Goal: Ask a question: Seek information or help from site administrators or community

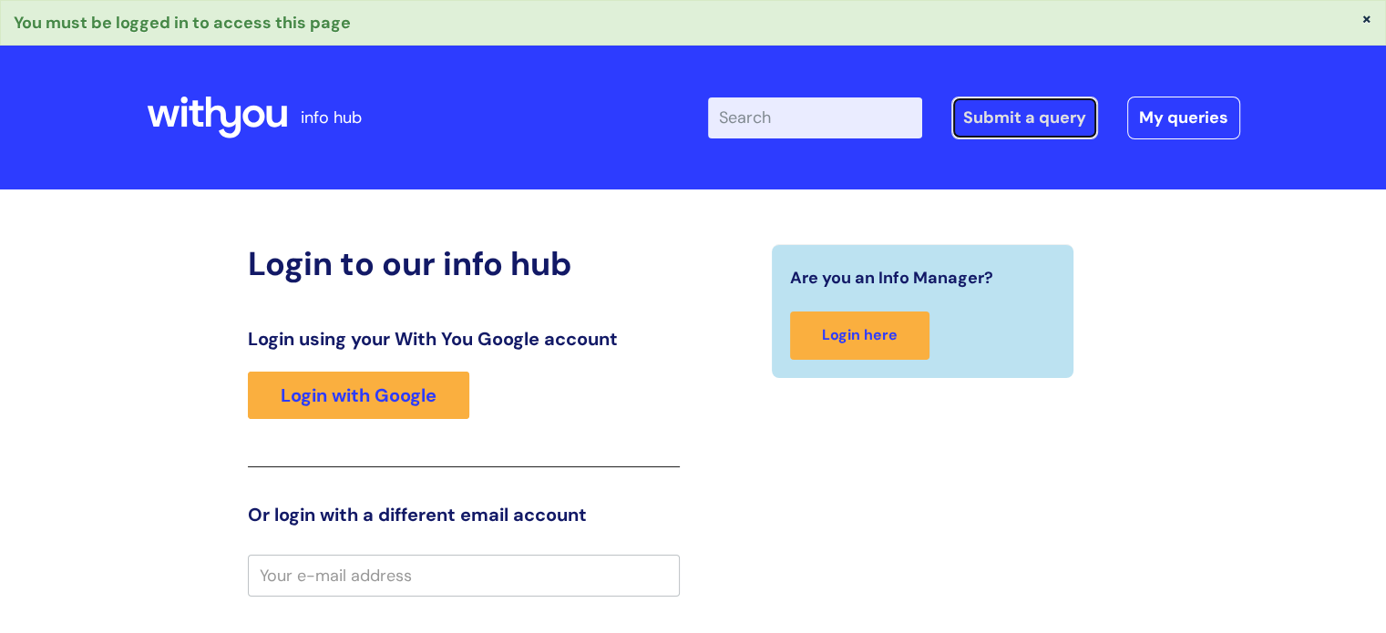
click at [1017, 119] on link "Submit a query" at bounding box center [1024, 118] width 147 height 42
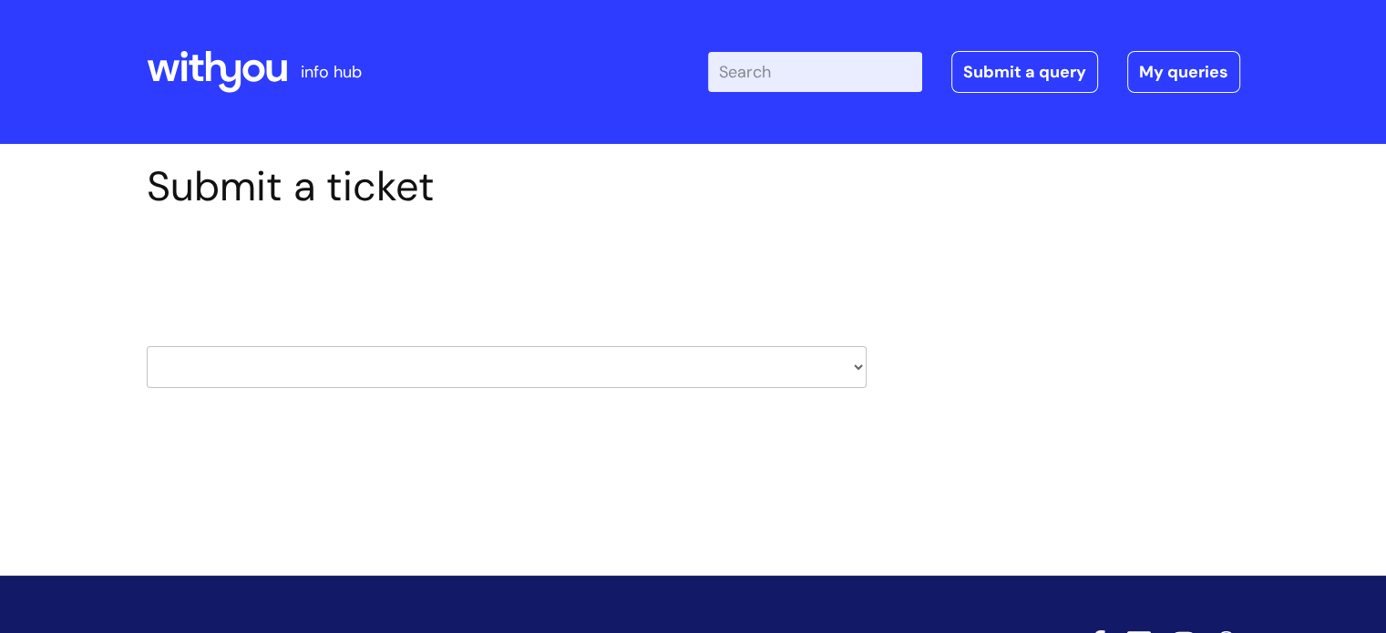
click at [654, 365] on select "HR / People IT and Support Clinical Drug Alerts Finance Accounts Data Support T…" at bounding box center [507, 367] width 720 height 42
select select "learning_and_development"
click at [147, 346] on select "HR / People IT and Support Clinical Drug Alerts Finance Accounts Data Support T…" at bounding box center [507, 367] width 720 height 42
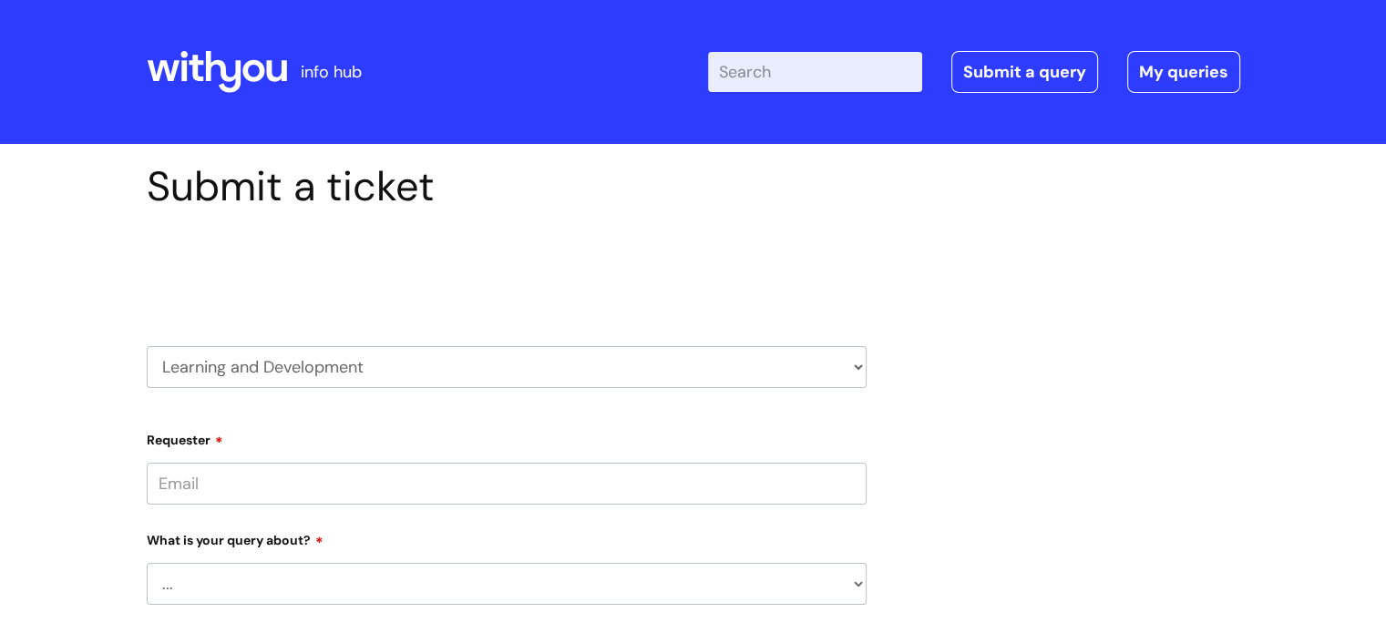
click at [464, 491] on input "Requester" at bounding box center [507, 484] width 720 height 42
type input "alain.saum@wearewithyou.org.uk"
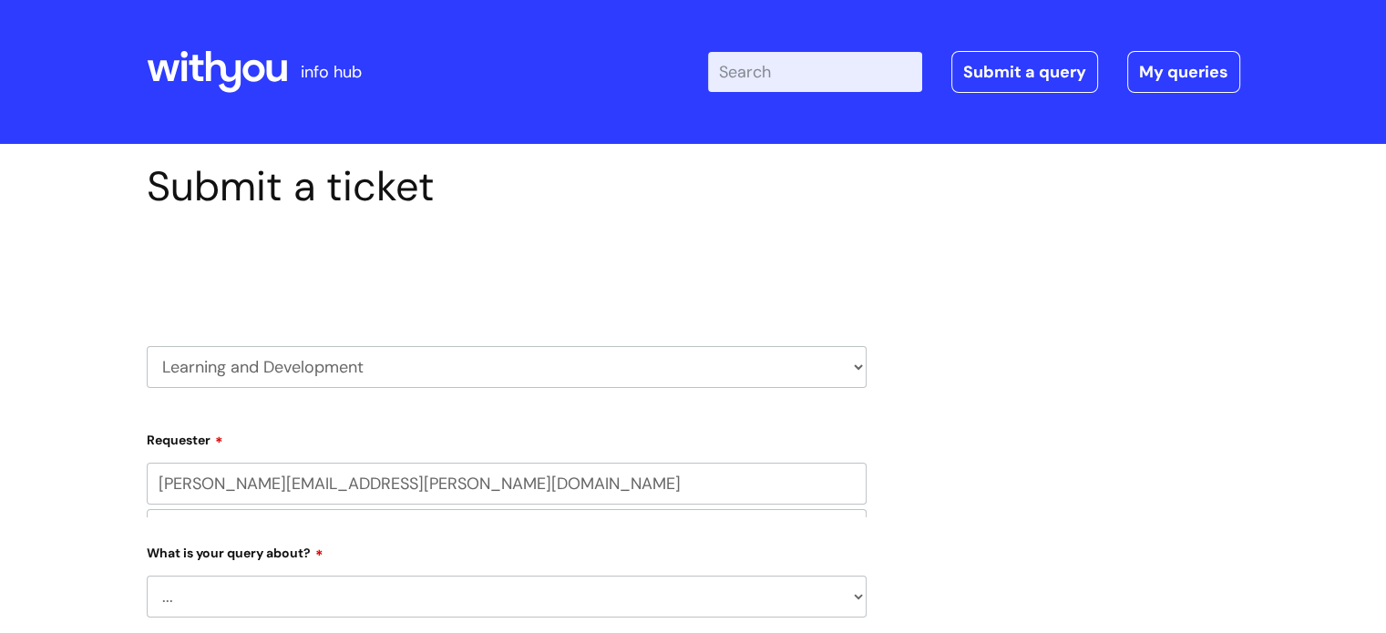
click at [416, 568] on div "What is your query about? ... Question about a training course or session booki…" at bounding box center [507, 578] width 720 height 80
click at [416, 554] on input "text" at bounding box center [507, 555] width 720 height 42
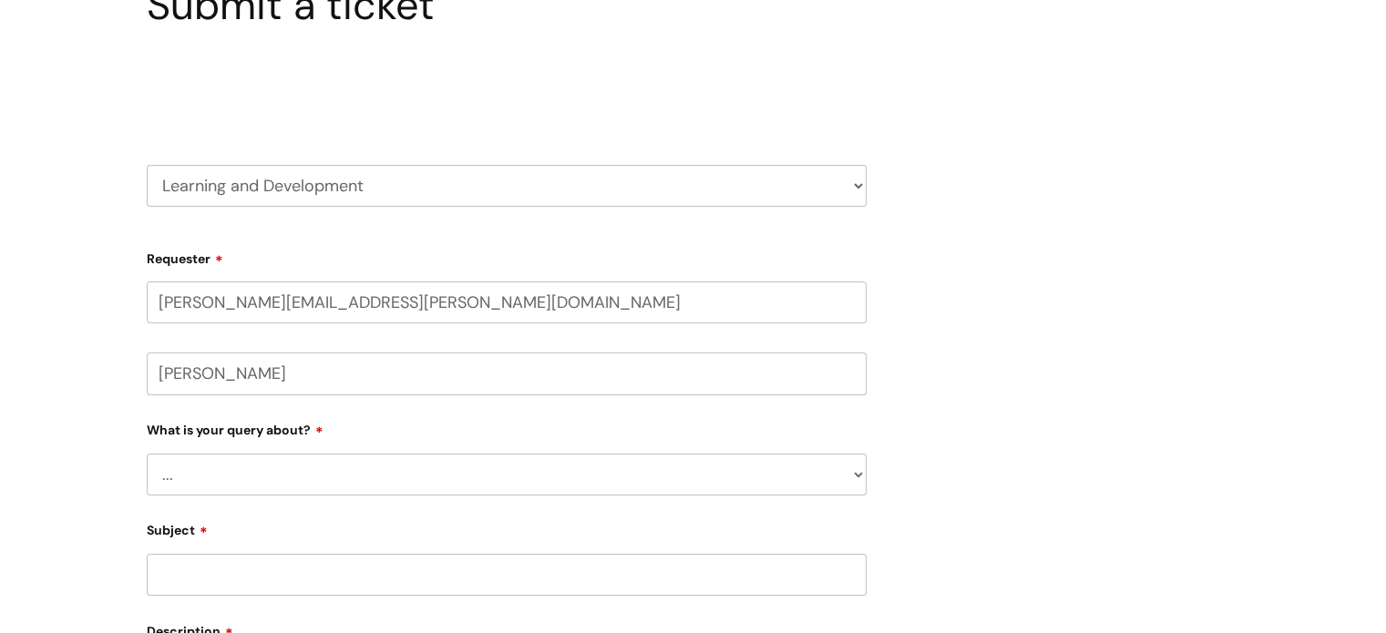
scroll to position [273, 0]
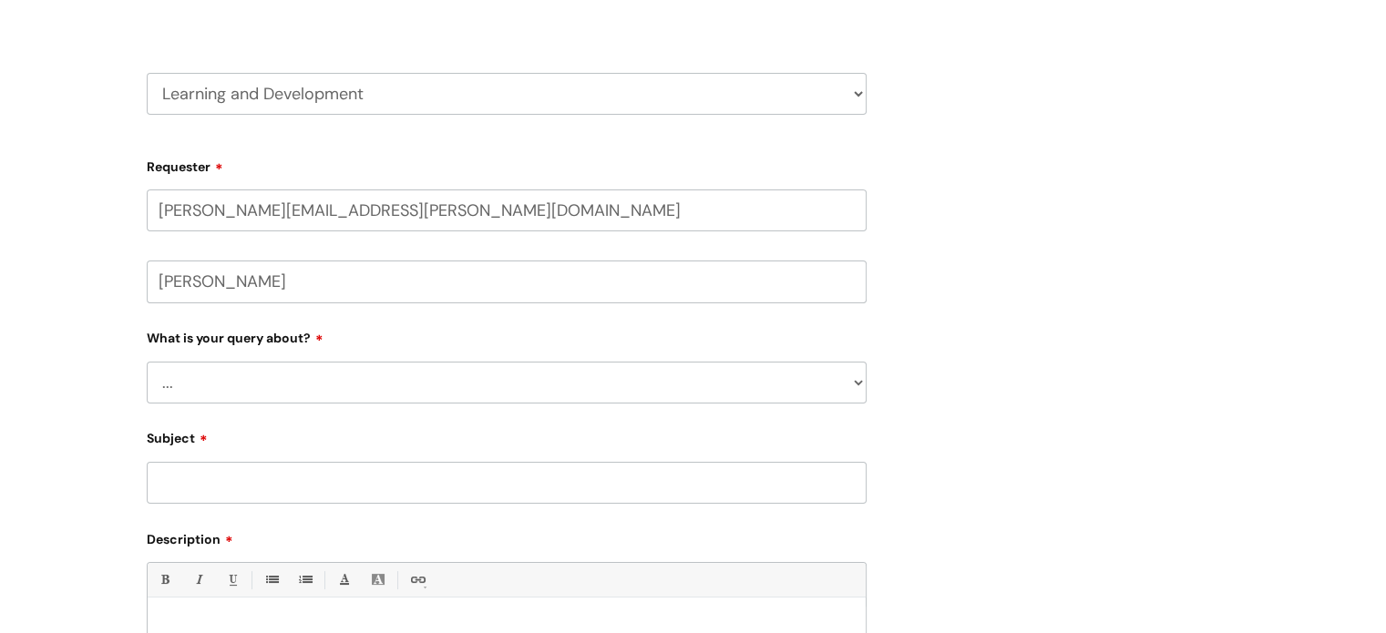
type input "Alain Saum"
click at [296, 380] on select "... Question about a training course or session booking Ask about apprenticeshi…" at bounding box center [507, 383] width 720 height 42
select select "Question about mandatory or required training"
click at [147, 362] on select "... Question about a training course or session booking Ask about apprenticeshi…" at bounding box center [507, 383] width 720 height 42
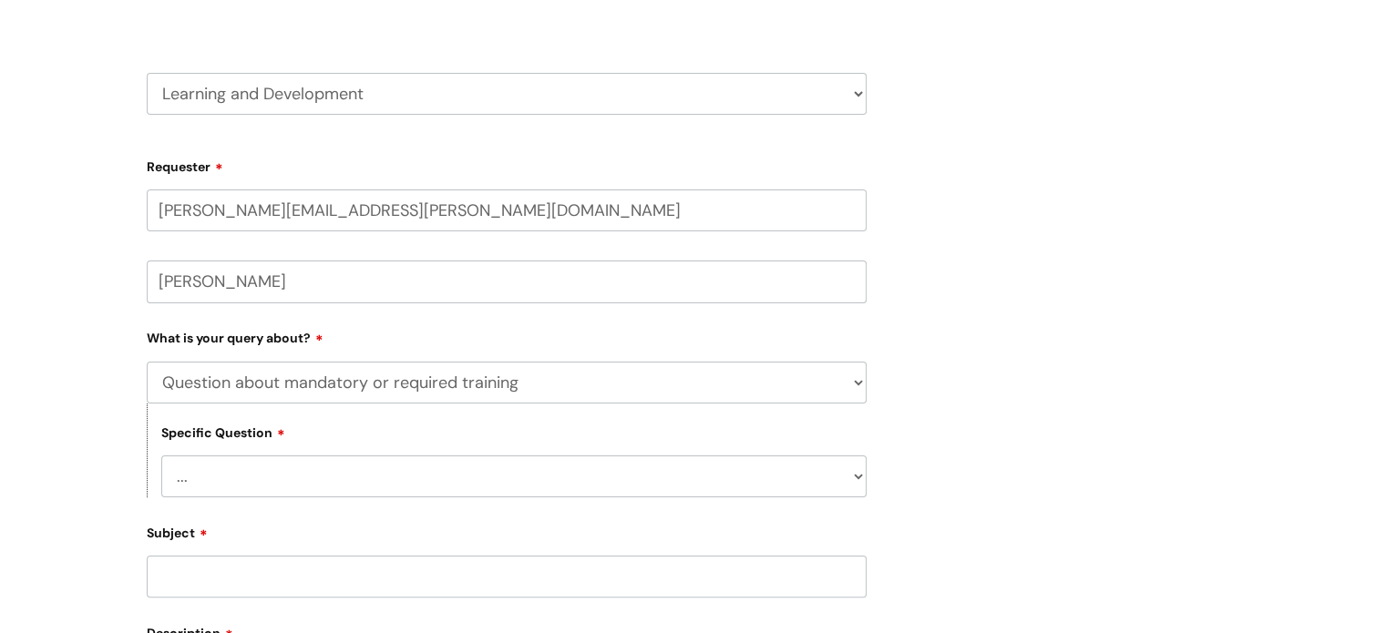
click at [310, 478] on select "... Induction requirements Compliance deadlines Refresher schedule Mandatory tr…" at bounding box center [513, 477] width 705 height 42
select select "Compliance deadlines"
click at [161, 456] on select "... Induction requirements Compliance deadlines Refresher schedule Mandatory tr…" at bounding box center [513, 477] width 705 height 42
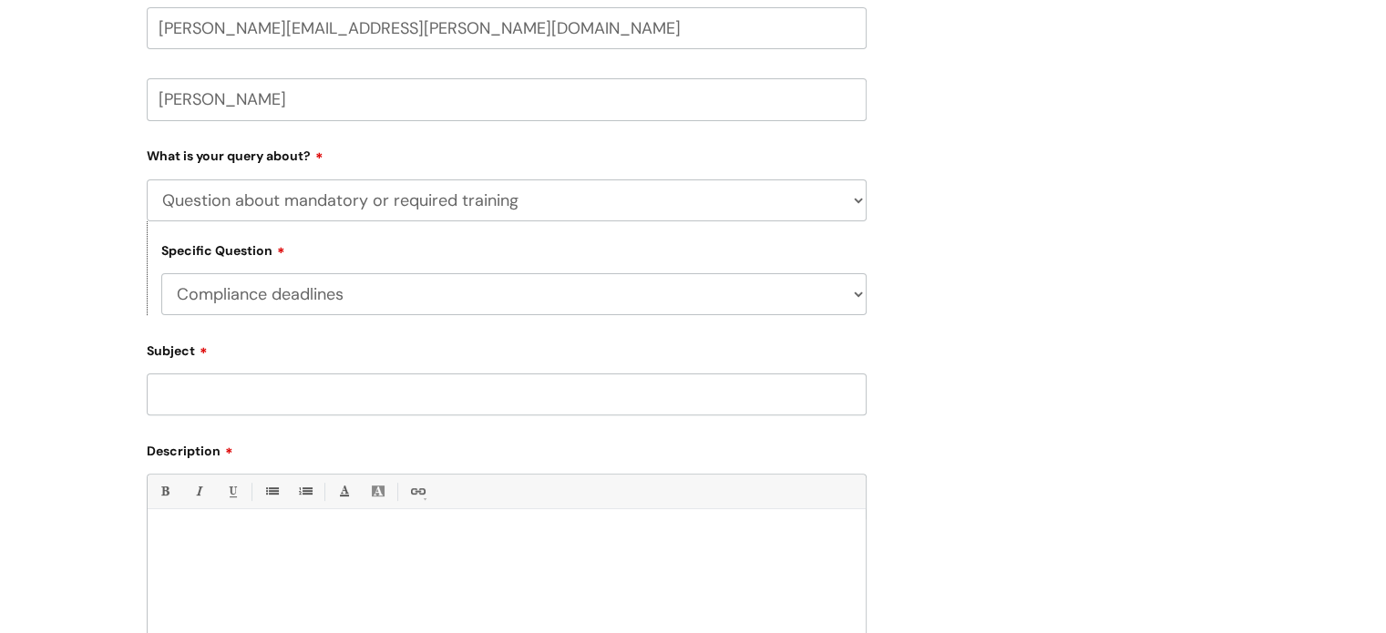
click at [287, 398] on input "Subject" at bounding box center [507, 395] width 720 height 42
type input "Mandatory modules"
click at [213, 531] on div at bounding box center [507, 582] width 718 height 126
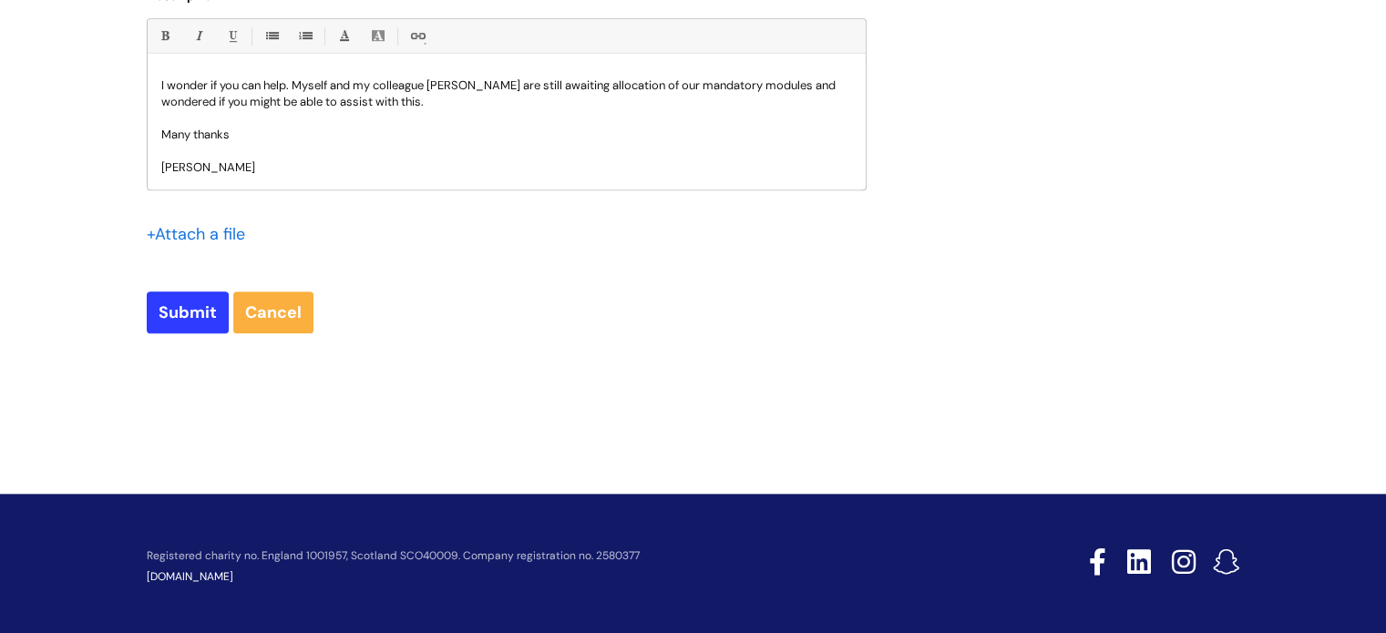
scroll to position [919, 0]
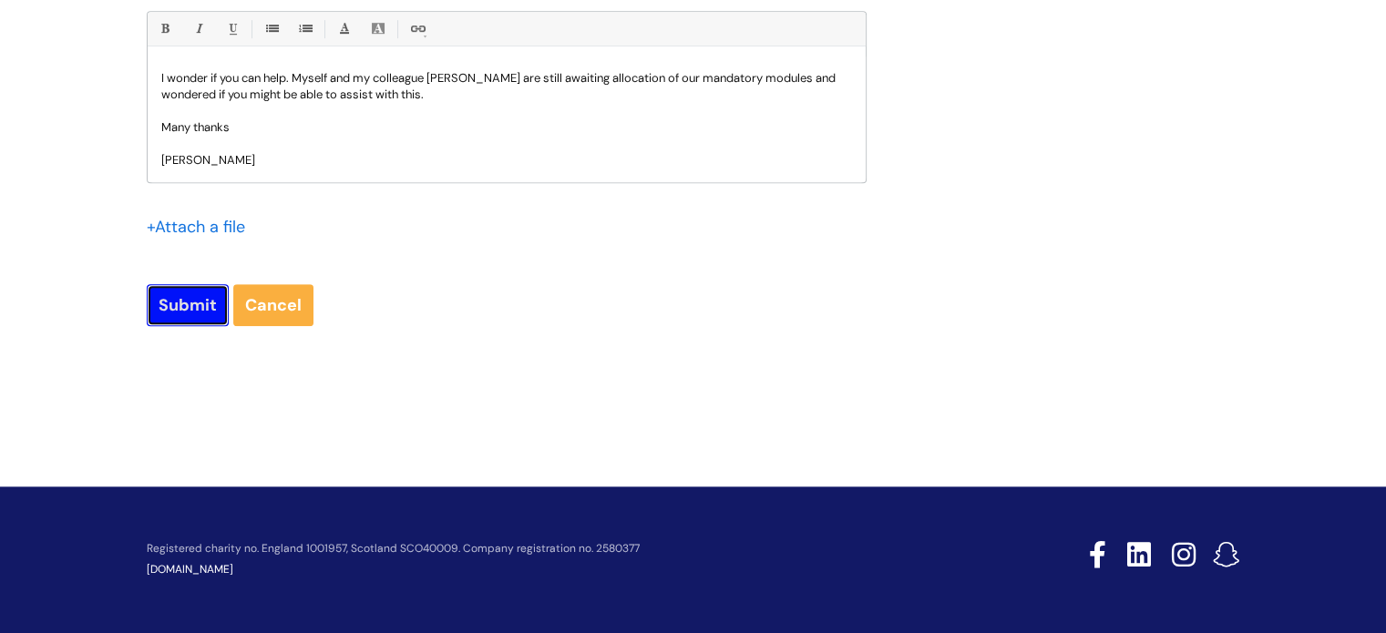
click at [189, 295] on input "Submit" at bounding box center [188, 305] width 82 height 42
type input "Please Wait..."
